Goal: Information Seeking & Learning: Learn about a topic

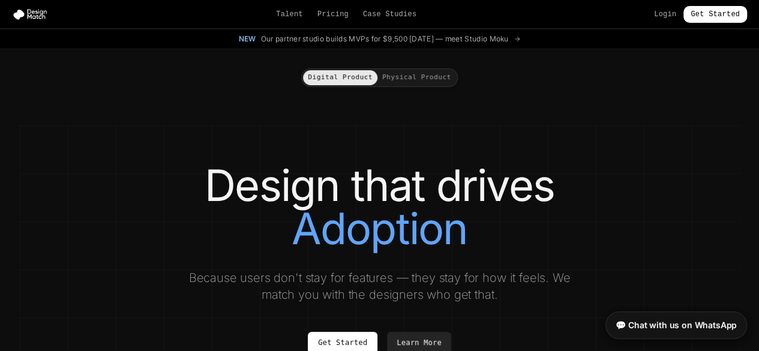
click at [397, 80] on button "Physical Product" at bounding box center [416, 77] width 79 height 15
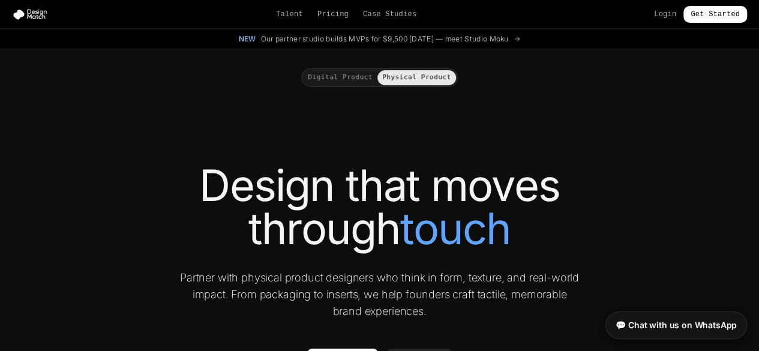
click at [353, 79] on button "Digital Product" at bounding box center [340, 77] width 74 height 15
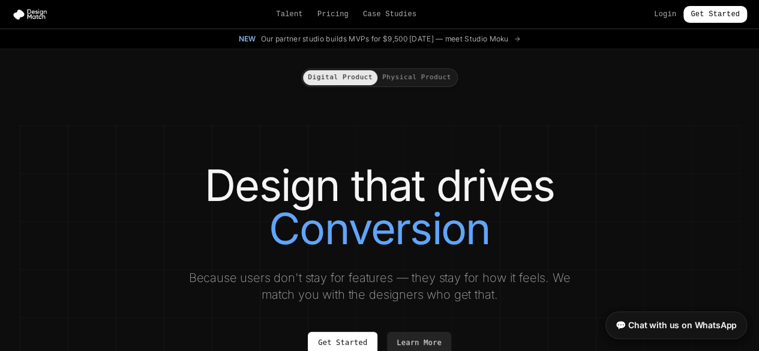
click at [400, 77] on button "Physical Product" at bounding box center [416, 77] width 79 height 15
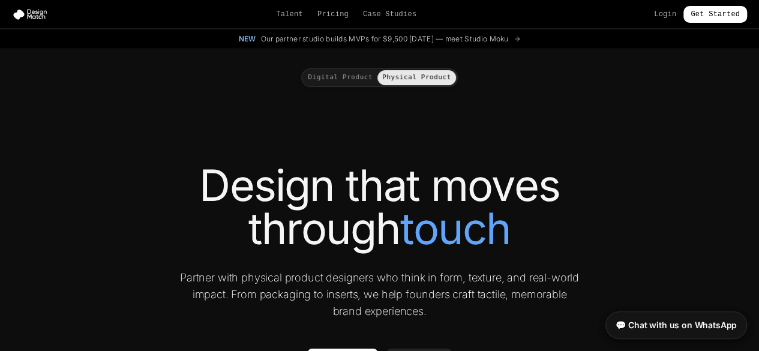
click at [397, 22] on div "Talent Pricing Case Studies Login Get Started" at bounding box center [379, 14] width 759 height 17
click at [399, 18] on link "Case Studies" at bounding box center [389, 15] width 53 height 10
